Goal: Information Seeking & Learning: Learn about a topic

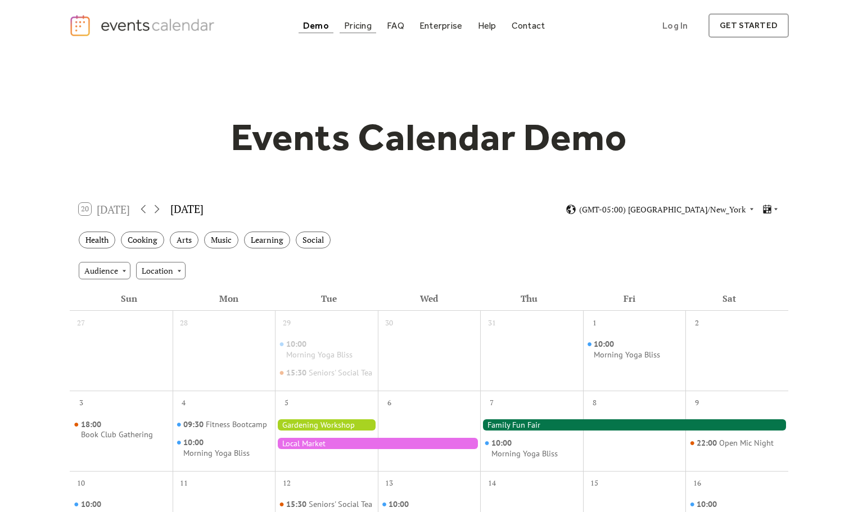
click at [367, 26] on div "Pricing" at bounding box center [358, 25] width 28 height 6
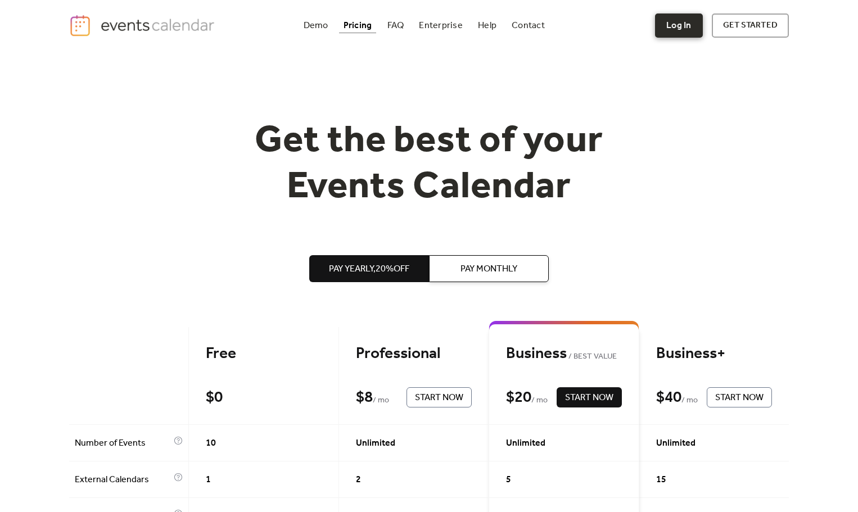
click at [678, 27] on link "Log In" at bounding box center [678, 25] width 47 height 24
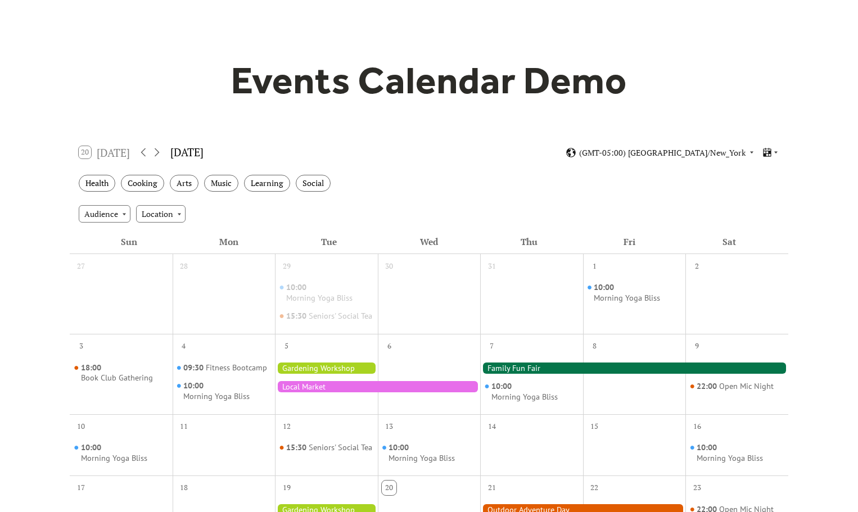
scroll to position [56, 0]
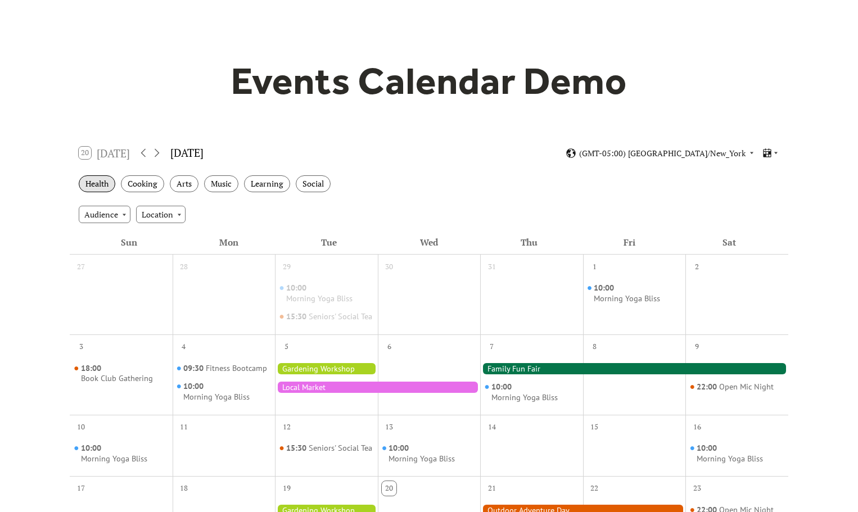
click at [93, 183] on div "Health" at bounding box center [97, 183] width 37 height 17
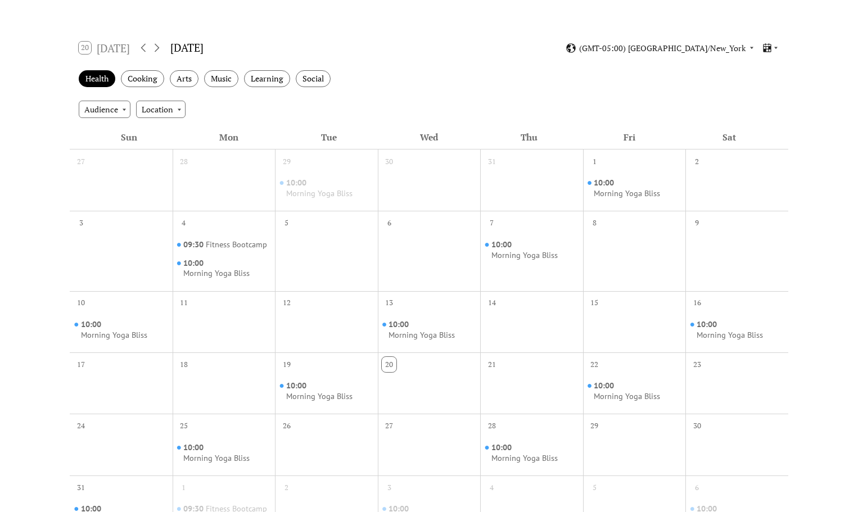
scroll to position [225, 0]
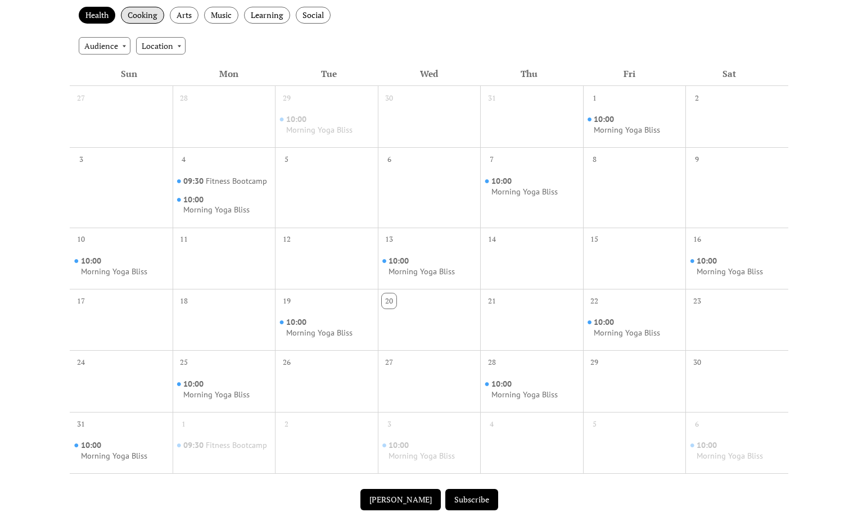
click at [133, 19] on div "Cooking" at bounding box center [142, 15] width 43 height 17
click at [187, 20] on div "Arts" at bounding box center [184, 15] width 29 height 17
click at [215, 21] on div "Music" at bounding box center [221, 15] width 34 height 17
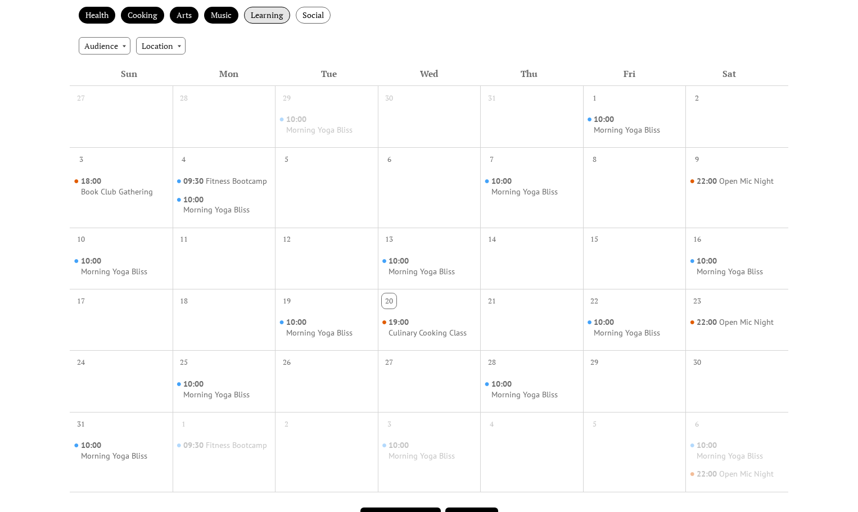
drag, startPoint x: 251, startPoint y: 19, endPoint x: 287, endPoint y: 21, distance: 35.4
click at [252, 19] on div "Learning" at bounding box center [267, 15] width 46 height 17
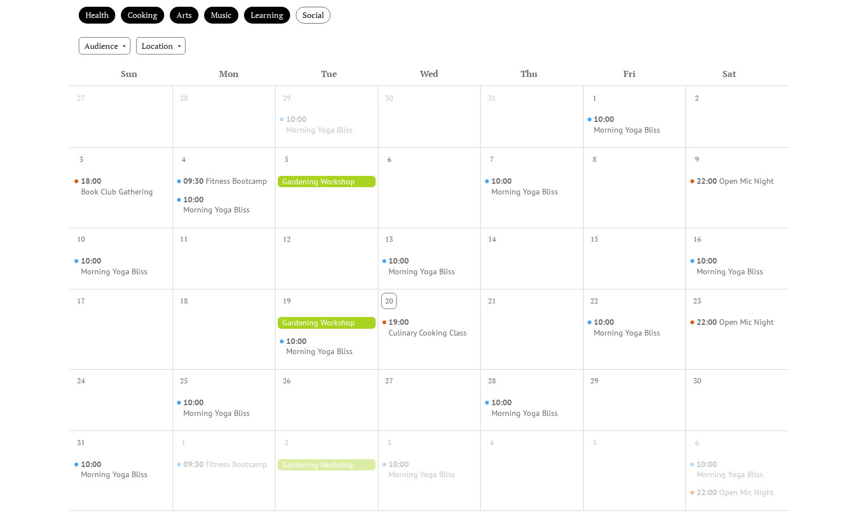
click at [324, 24] on div "Health Cooking Arts Music Learning Social" at bounding box center [429, 15] width 718 height 31
click at [320, 21] on div "Social" at bounding box center [313, 15] width 35 height 17
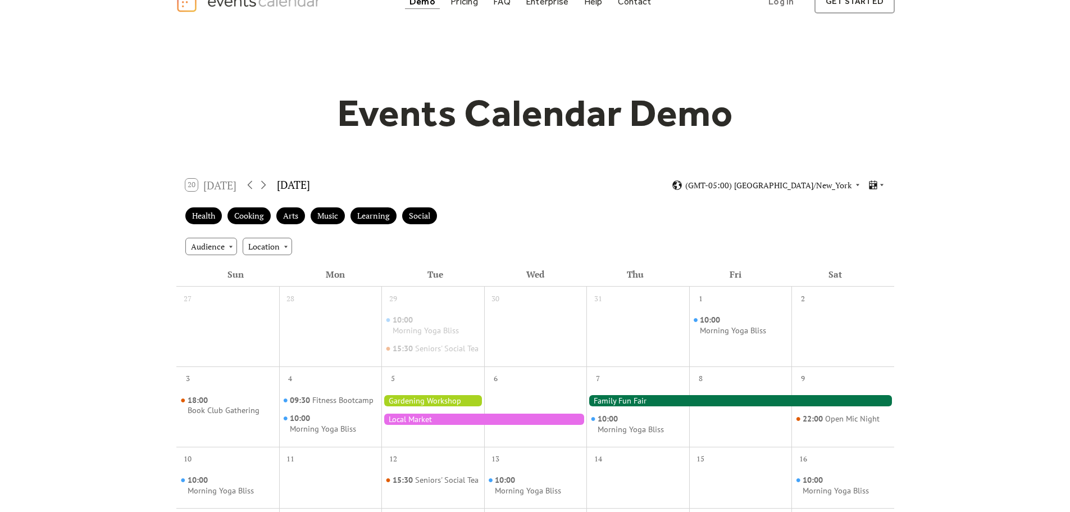
scroll to position [0, 0]
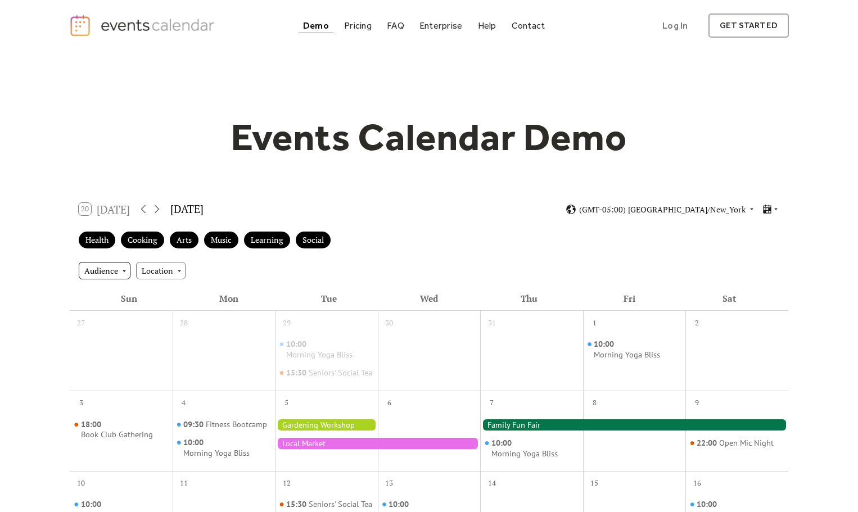
click at [108, 274] on div "Audience" at bounding box center [105, 270] width 52 height 17
click at [165, 273] on div "Location" at bounding box center [160, 270] width 49 height 17
click at [276, 276] on div "Audience Location" at bounding box center [429, 270] width 718 height 30
